Goal: Task Accomplishment & Management: Manage account settings

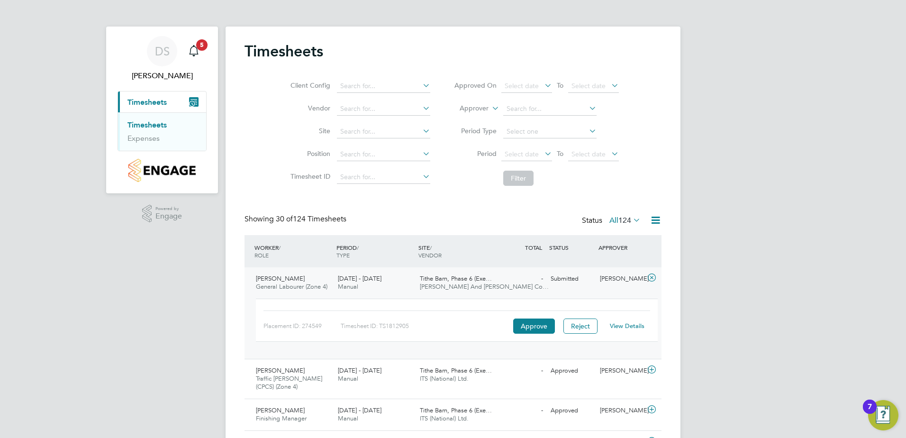
click at [147, 125] on link "Timesheets" at bounding box center [146, 124] width 39 height 9
click at [149, 125] on link "Timesheets" at bounding box center [146, 124] width 39 height 9
click at [151, 103] on span "Timesheets" at bounding box center [146, 102] width 39 height 9
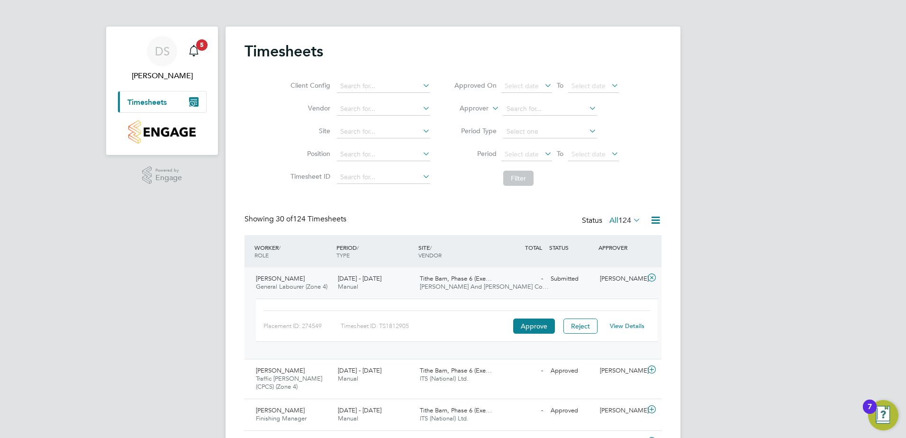
click at [151, 102] on span "Timesheets" at bounding box center [146, 102] width 39 height 9
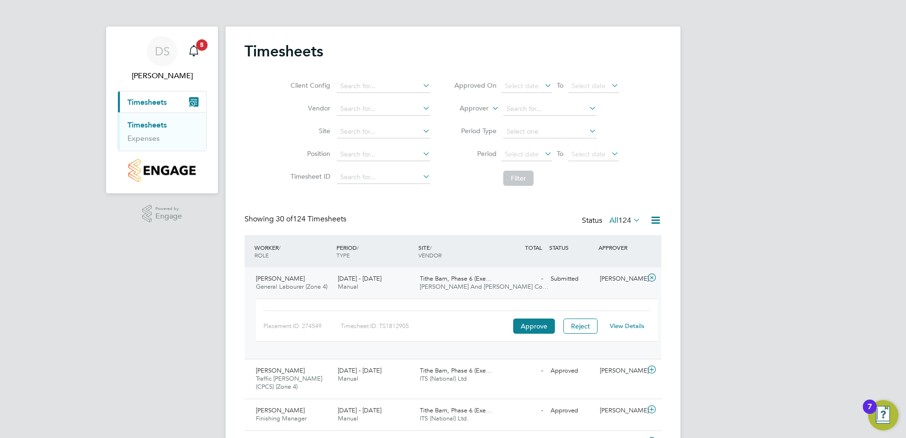
click at [146, 125] on link "Timesheets" at bounding box center [146, 124] width 39 height 9
click at [538, 326] on button "Approve" at bounding box center [534, 325] width 42 height 15
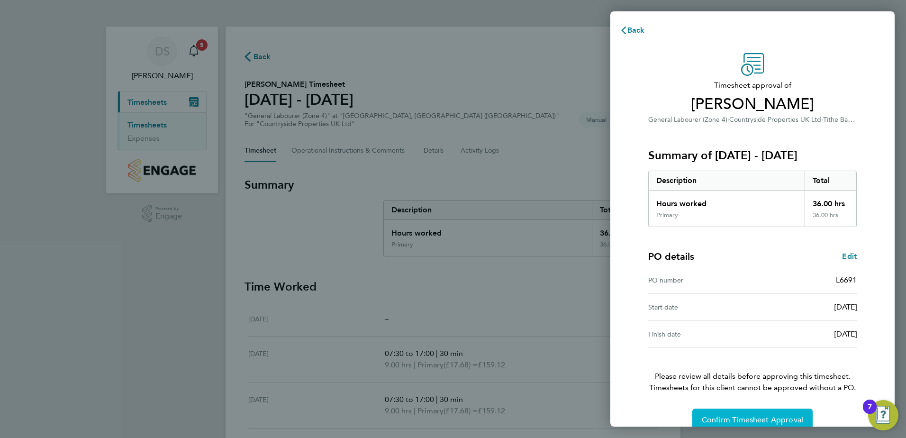
click at [753, 416] on span "Confirm Timesheet Approval" at bounding box center [751, 419] width 101 height 9
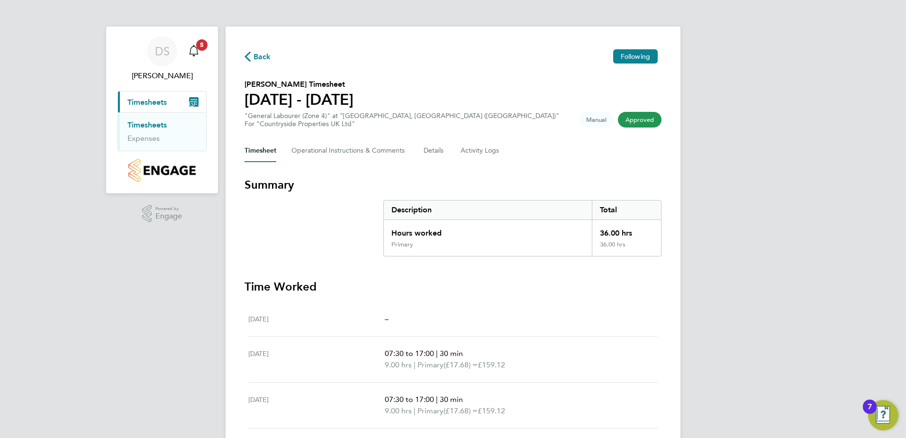
click at [152, 124] on link "Timesheets" at bounding box center [146, 124] width 39 height 9
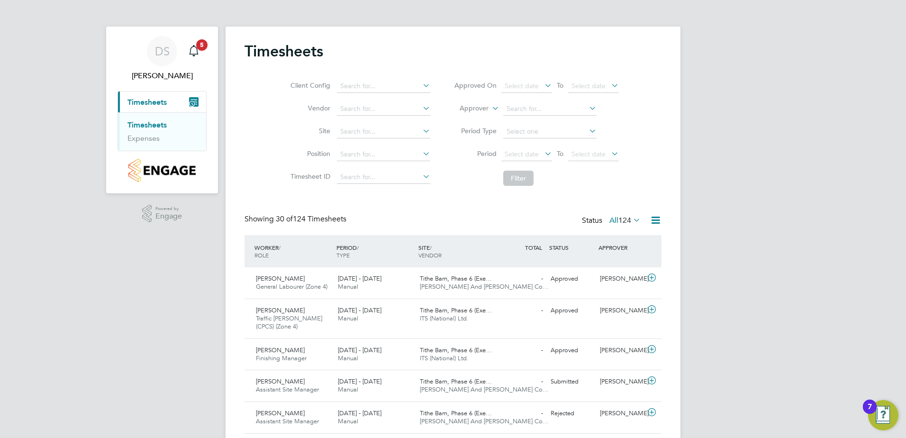
click at [655, 124] on div "Client Config Vendor Site Position Timesheet ID Approved On Select date To Sele…" at bounding box center [452, 130] width 417 height 120
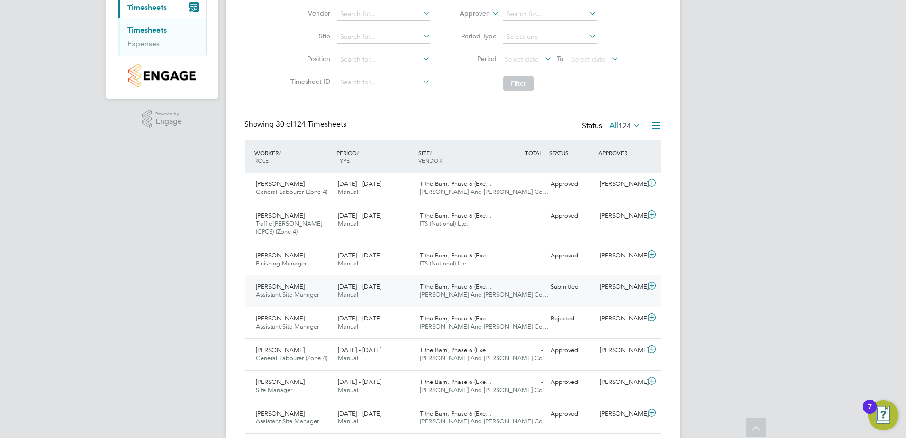
click at [353, 294] on span "Manual" at bounding box center [348, 294] width 20 height 8
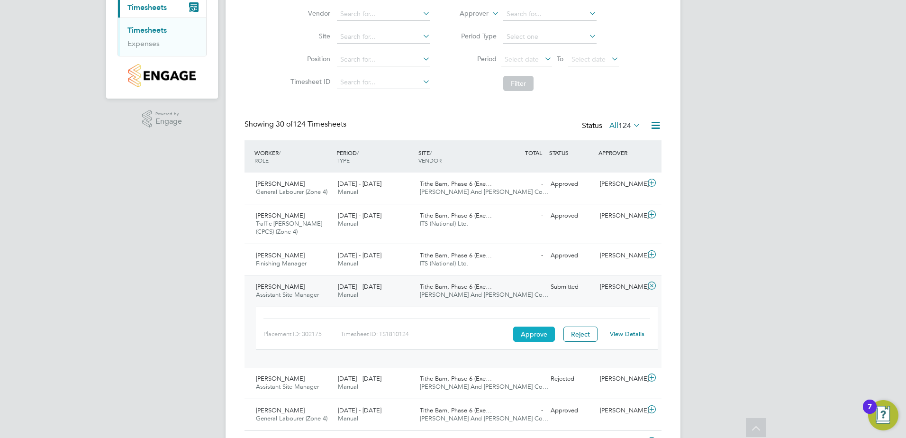
click at [527, 332] on button "Approve" at bounding box center [534, 333] width 42 height 15
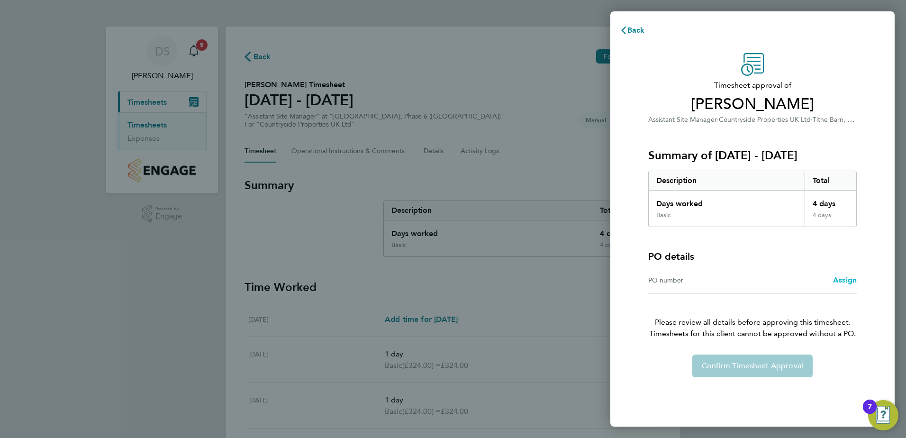
click at [840, 280] on span "Assign" at bounding box center [845, 279] width 24 height 9
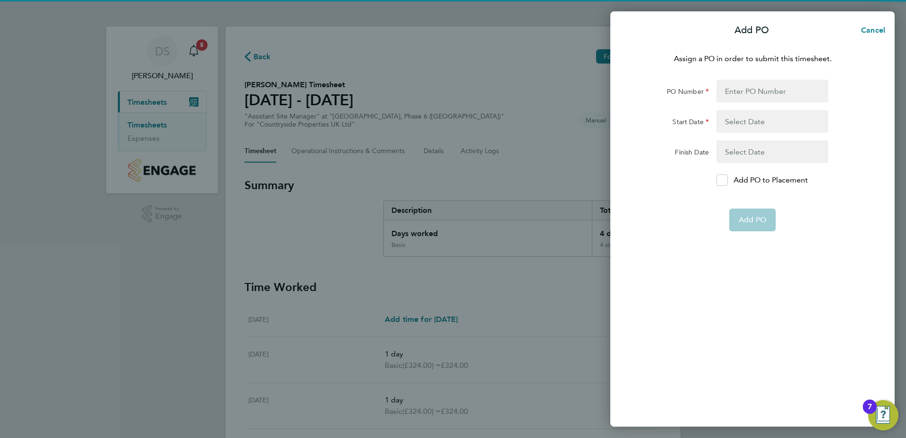
click at [840, 280] on div "Assign a PO in order to submit this timesheet. PO Number Start Date Finish Date…" at bounding box center [752, 234] width 284 height 385
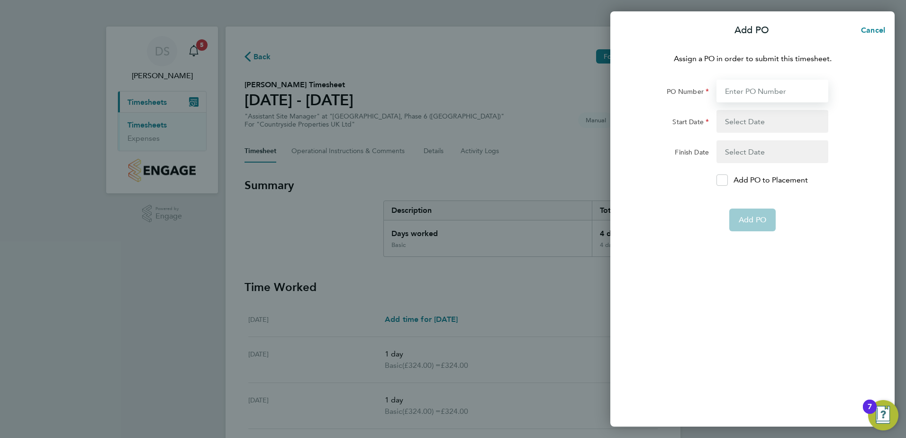
click at [755, 89] on input "PO Number" at bounding box center [772, 91] width 112 height 23
type input "l6691"
click at [700, 209] on div "Add PO" at bounding box center [752, 219] width 239 height 23
click at [744, 120] on button "button" at bounding box center [772, 121] width 112 height 23
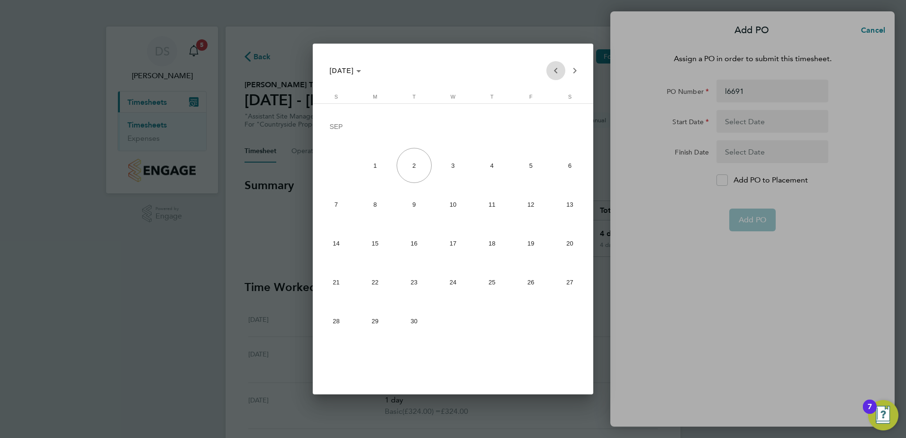
click at [557, 72] on span "Previous month" at bounding box center [555, 70] width 19 height 19
click at [414, 283] on span "26" at bounding box center [413, 284] width 35 height 35
type input "26 Aug 25"
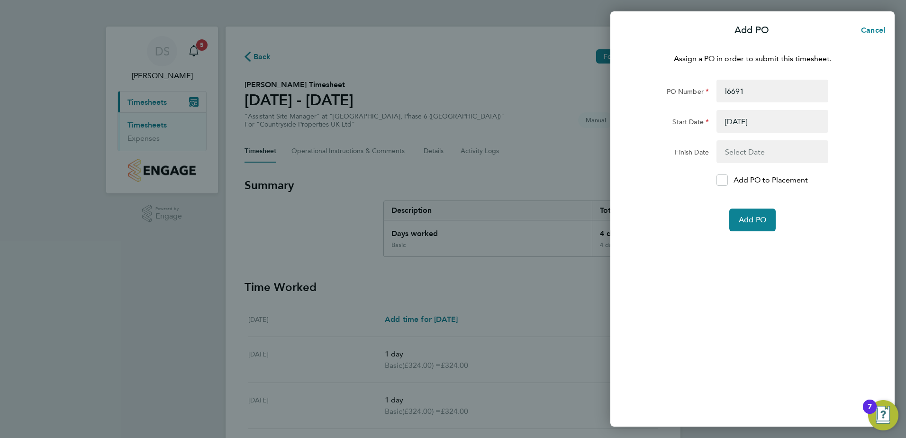
click at [762, 152] on button "button" at bounding box center [772, 151] width 112 height 23
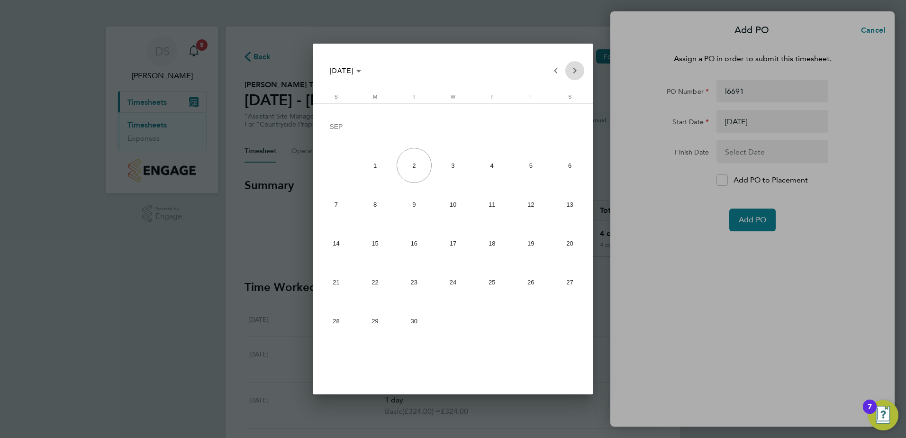
click at [573, 72] on span "Next month" at bounding box center [574, 70] width 19 height 19
click at [555, 71] on span "Previous month" at bounding box center [555, 70] width 19 height 19
click at [556, 72] on span "Previous month" at bounding box center [555, 70] width 19 height 19
click at [532, 287] on span "29" at bounding box center [530, 284] width 35 height 35
type input "29 Aug 25"
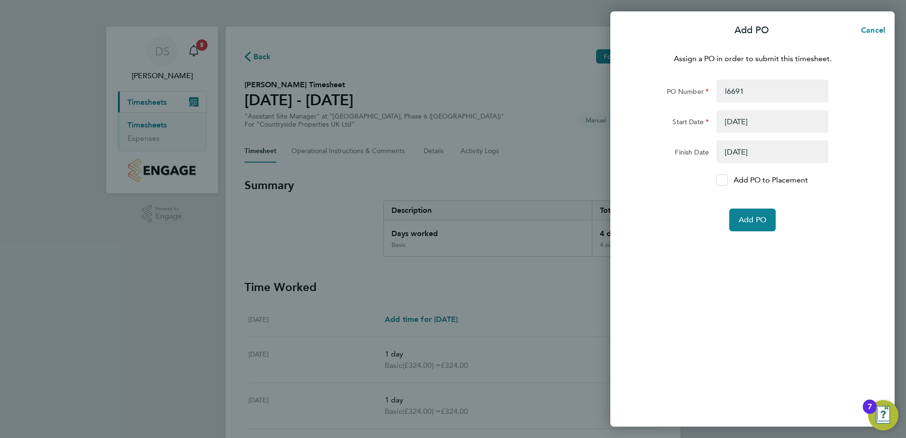
click at [721, 178] on icon at bounding box center [721, 180] width 7 height 6
click at [725, 180] on input "Add PO to Placement" at bounding box center [725, 180] width 0 height 0
click at [753, 214] on button "Add PO" at bounding box center [752, 219] width 46 height 23
click at [756, 221] on span "Add PO" at bounding box center [751, 219] width 27 height 9
click at [545, 147] on div "Add PO Cancel Assign a PO in order to submit this timesheet. PO Number l6691 St…" at bounding box center [453, 219] width 906 height 438
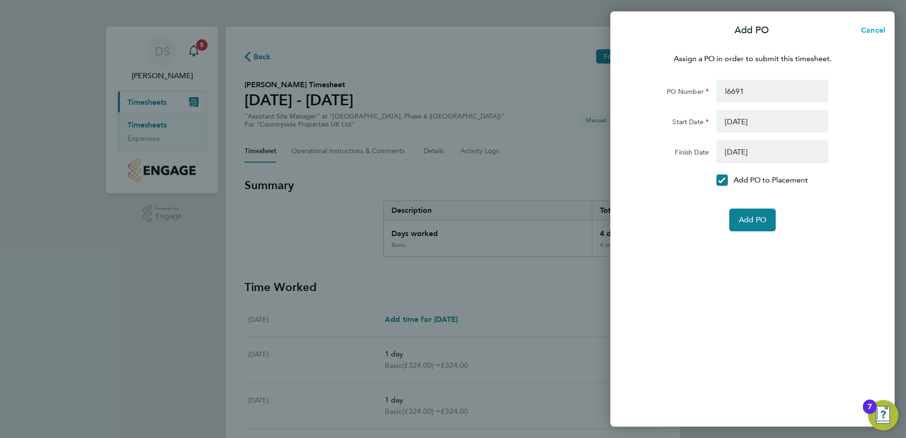
click at [877, 30] on span "Cancel" at bounding box center [871, 30] width 27 height 9
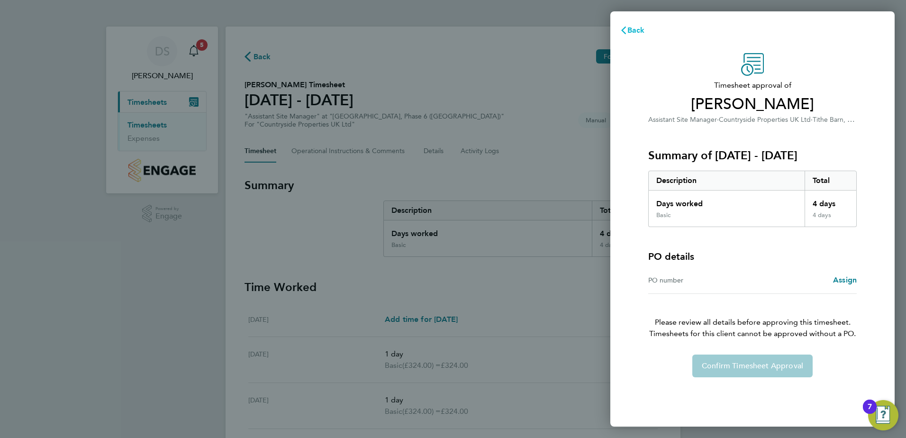
click at [637, 32] on span "Back" at bounding box center [636, 30] width 18 height 9
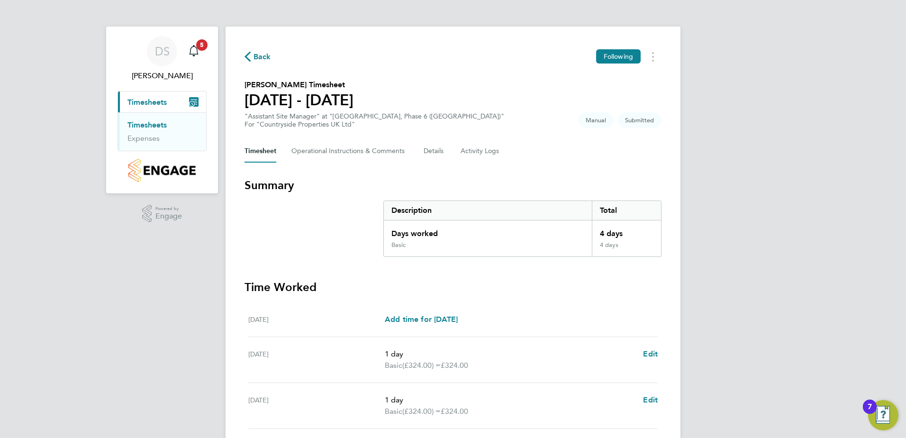
click at [163, 126] on link "Timesheets" at bounding box center [146, 124] width 39 height 9
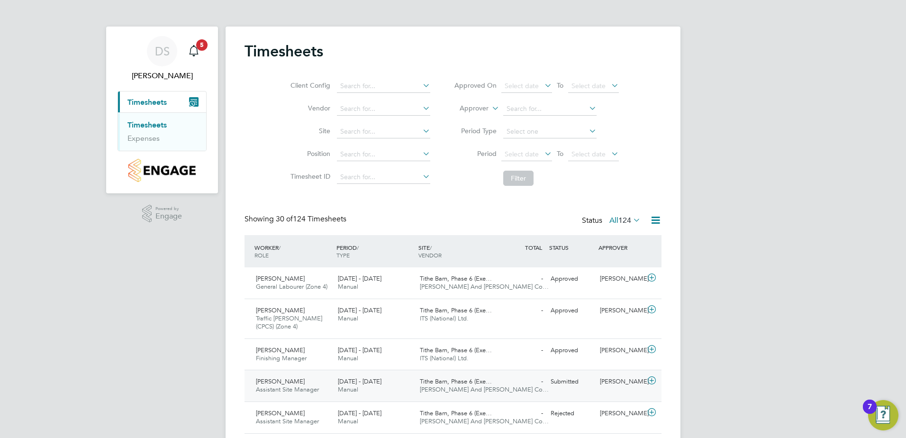
click at [360, 385] on div "25 - 31 Aug 2025 Manual" at bounding box center [375, 386] width 82 height 24
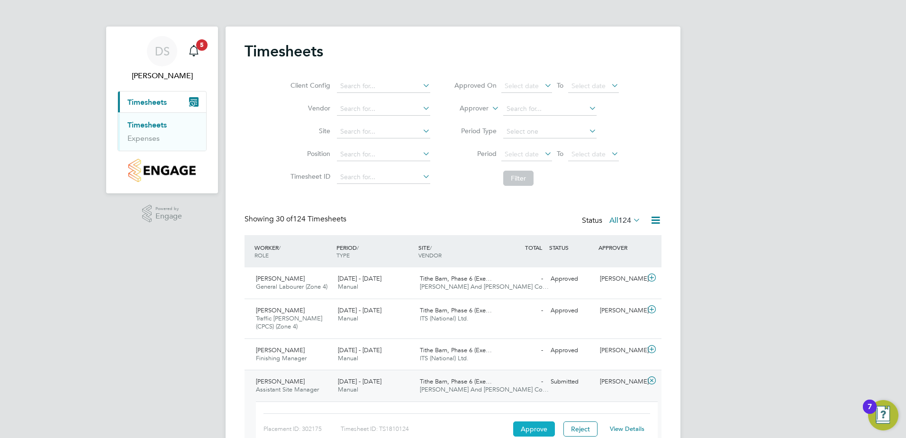
click at [536, 431] on button "Approve" at bounding box center [534, 428] width 42 height 15
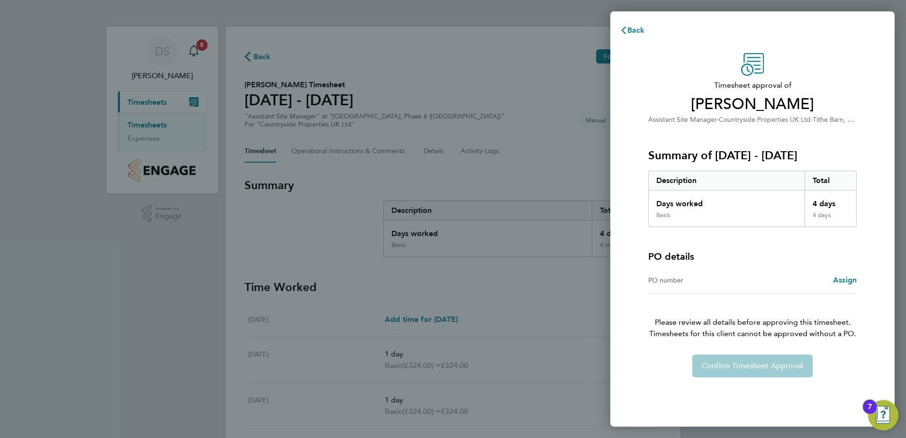
click at [709, 363] on div "Confirm Timesheet Approval" at bounding box center [752, 365] width 231 height 23
click at [635, 32] on span "Back" at bounding box center [636, 30] width 18 height 9
